Goal: Task Accomplishment & Management: Manage account settings

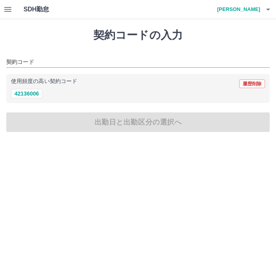
click at [9, 9] on icon "button" at bounding box center [7, 9] width 9 height 9
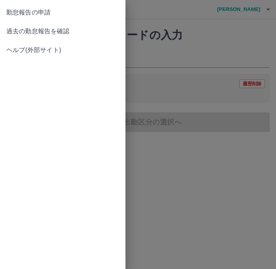
click at [56, 31] on span "過去の勤怠報告を確認" at bounding box center [62, 31] width 113 height 9
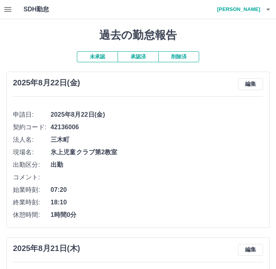
click at [208, 130] on span "42136006" at bounding box center [157, 127] width 213 height 9
click at [268, 9] on icon "button" at bounding box center [268, 10] width 4 height 2
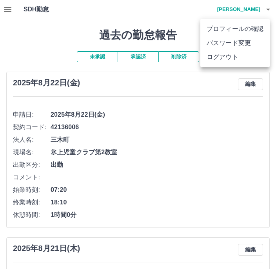
click at [236, 57] on li "ログアウト" at bounding box center [234, 57] width 69 height 14
